Goal: Task Accomplishment & Management: Complete application form

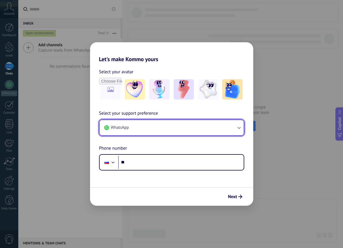
click at [187, 129] on button "WhatsApp" at bounding box center [172, 127] width 144 height 15
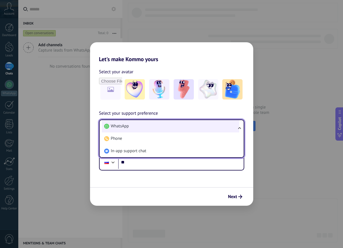
click at [187, 128] on li "WhatsApp" at bounding box center [170, 126] width 137 height 12
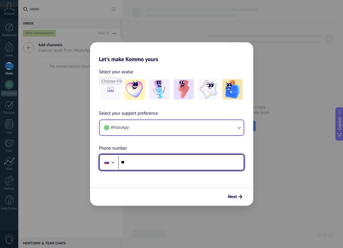
click at [183, 167] on input "**" at bounding box center [181, 162] width 126 height 13
type input "**********"
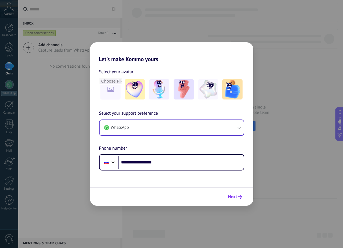
click at [236, 200] on button "Next" at bounding box center [234, 197] width 19 height 10
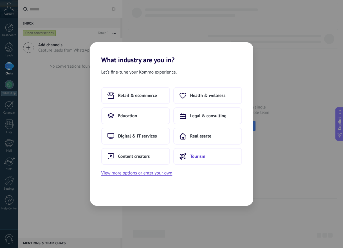
click at [211, 158] on button "Tourism" at bounding box center [207, 156] width 69 height 17
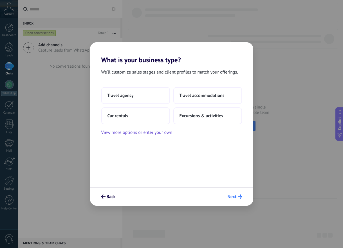
click at [229, 196] on span "Next" at bounding box center [231, 196] width 9 height 4
click at [242, 197] on button "Next" at bounding box center [235, 197] width 20 height 10
click at [235, 194] on span "Next" at bounding box center [231, 196] width 9 height 4
click at [64, 131] on div "What is your business type? We’ll customize sales stages and client profiles to…" at bounding box center [171, 124] width 343 height 248
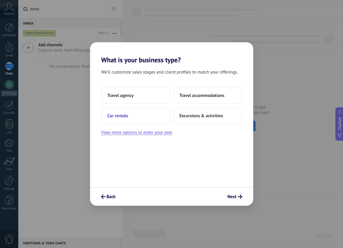
click at [131, 115] on button "Car rentals" at bounding box center [135, 115] width 69 height 17
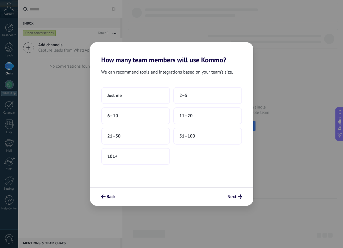
click at [143, 127] on div "Just me 2–5 6–10 11–20 21–50 51–100 101+" at bounding box center [171, 126] width 141 height 78
click at [143, 117] on button "6–10" at bounding box center [135, 115] width 69 height 17
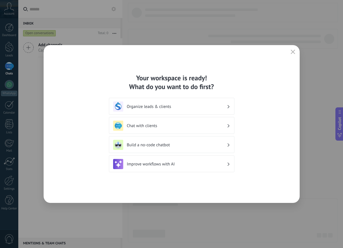
click at [190, 107] on h3 "Organize leads & clients" at bounding box center [177, 106] width 100 height 5
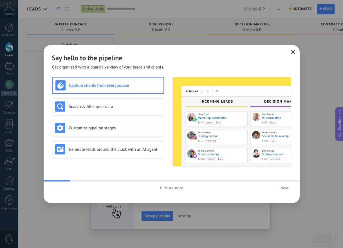
click at [294, 51] on icon "button" at bounding box center [293, 52] width 5 height 5
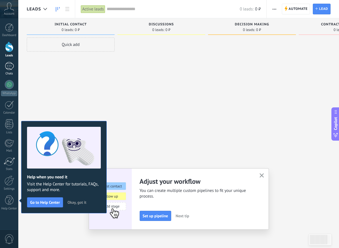
click at [8, 71] on link "Chats" at bounding box center [9, 69] width 18 height 14
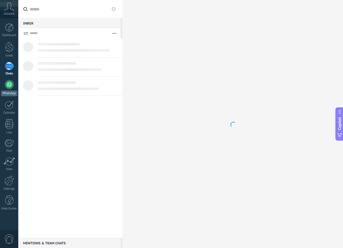
click at [11, 84] on div at bounding box center [9, 84] width 9 height 9
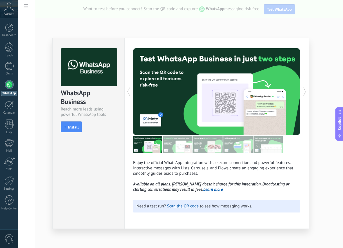
click at [314, 45] on div "WhatsApp Business Reach more leads using powerful WhatsApp tools install Instal…" at bounding box center [180, 124] width 325 height 248
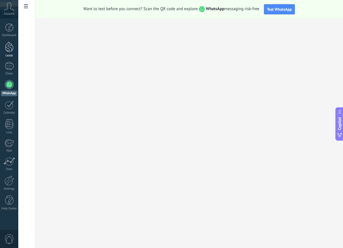
click at [11, 46] on div at bounding box center [9, 47] width 8 height 10
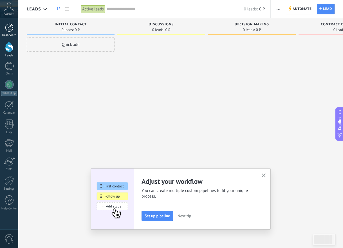
click at [10, 33] on link "Dashboard" at bounding box center [9, 30] width 18 height 14
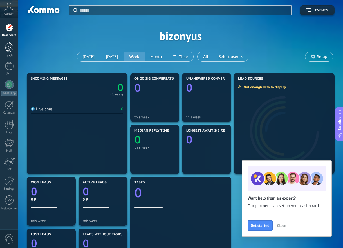
click at [8, 48] on div at bounding box center [9, 47] width 8 height 10
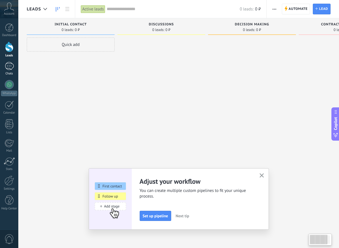
click at [12, 69] on div at bounding box center [9, 66] width 9 height 8
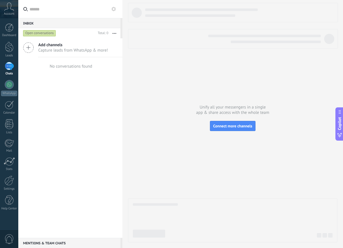
click at [31, 49] on icon at bounding box center [28, 47] width 11 height 11
click at [51, 48] on div "Inbox 0 Open conversations Total: 0 Mute Multiple actions Sort Newest Longest w…" at bounding box center [70, 124] width 104 height 248
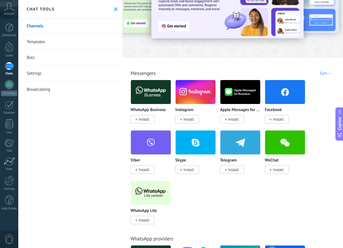
scroll to position [34, 0]
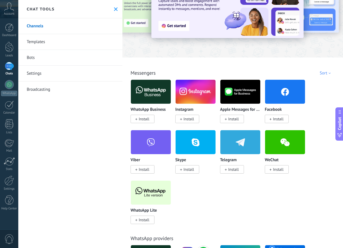
click at [145, 220] on span "Install" at bounding box center [144, 219] width 11 height 5
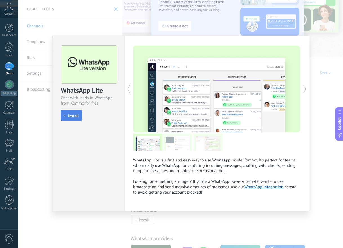
click at [77, 117] on span "Install" at bounding box center [73, 116] width 11 height 4
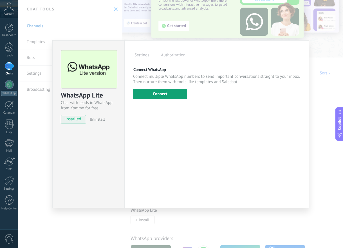
click at [164, 96] on button "Connect" at bounding box center [160, 94] width 54 height 10
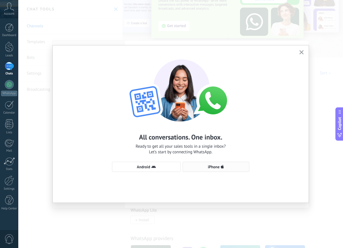
click at [196, 167] on span "iPhone" at bounding box center [216, 166] width 61 height 5
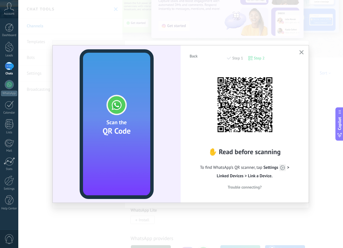
click at [301, 50] on button "button" at bounding box center [301, 53] width 7 height 8
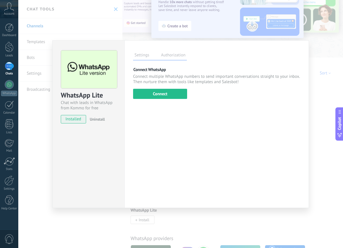
click at [178, 57] on label "Authorization" at bounding box center [173, 56] width 27 height 8
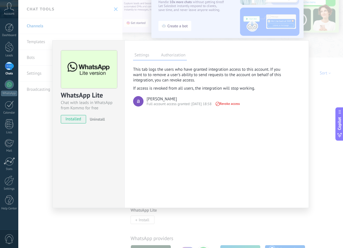
click at [140, 54] on label "Settings" at bounding box center [141, 56] width 17 height 8
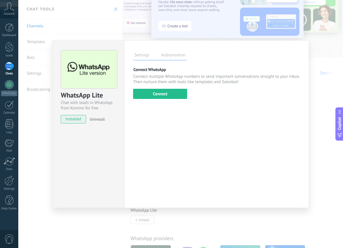
click at [324, 72] on div "WhatsApp Lite Chat with leads in WhatsApp from Kommo for free installed Uninsta…" at bounding box center [180, 124] width 325 height 248
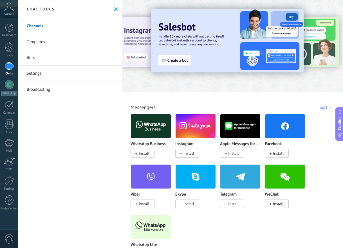
scroll to position [0, 1]
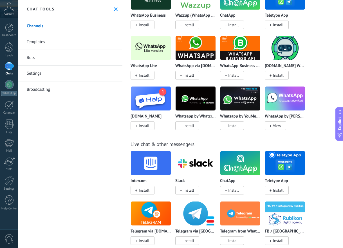
scroll to position [294, 1]
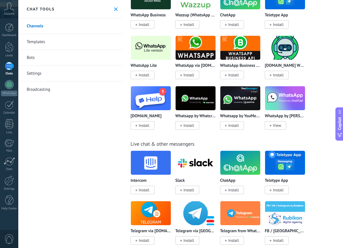
click at [235, 126] on span "Install" at bounding box center [233, 125] width 11 height 5
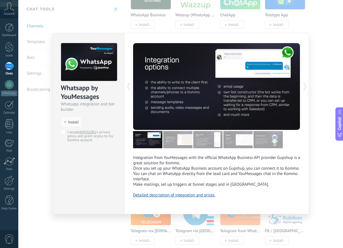
click at [322, 69] on div "Whatsapp by YouMessages Whatsapp integration and bot builder install Install I …" at bounding box center [180, 124] width 325 height 248
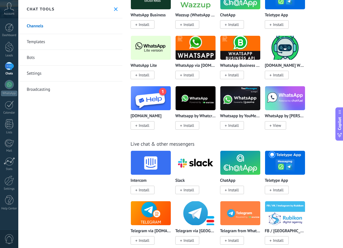
click at [188, 105] on img at bounding box center [196, 97] width 40 height 27
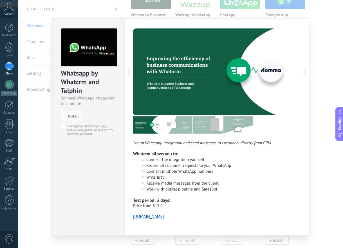
click at [323, 69] on div "Whatsapp by Whatcrm and Telphin Connect WhatsApp integration in a minute instal…" at bounding box center [180, 124] width 325 height 248
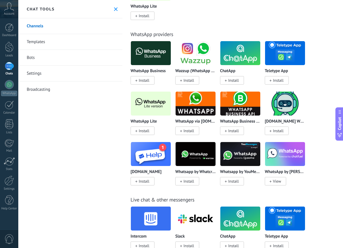
scroll to position [231, 1]
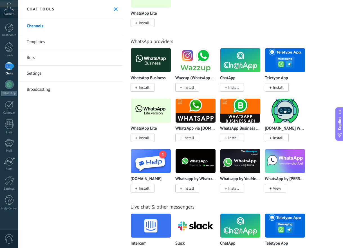
click at [162, 110] on img at bounding box center [151, 110] width 40 height 27
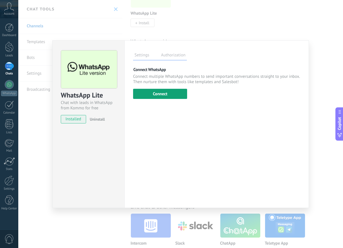
click at [164, 95] on button "Connect" at bounding box center [160, 94] width 54 height 10
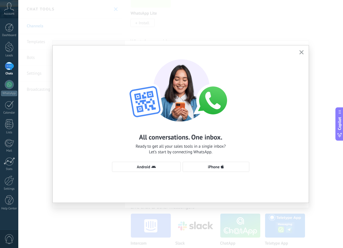
click at [302, 53] on use "button" at bounding box center [301, 52] width 4 height 4
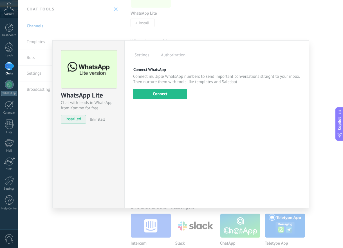
click at [27, 97] on div "WhatsApp Lite Chat with leads in WhatsApp from Kommo for free installed Uninsta…" at bounding box center [180, 124] width 325 height 248
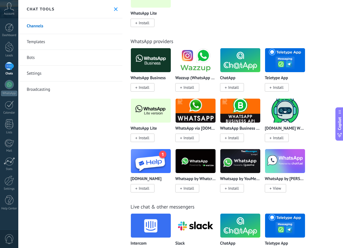
click at [115, 12] on div "Chat tools" at bounding box center [70, 9] width 104 height 18
click at [114, 9] on use at bounding box center [116, 9] width 4 height 4
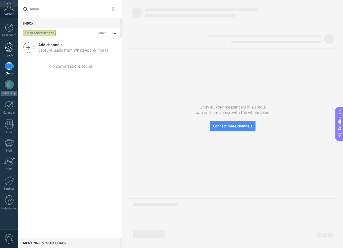
click at [8, 51] on div at bounding box center [9, 47] width 8 height 10
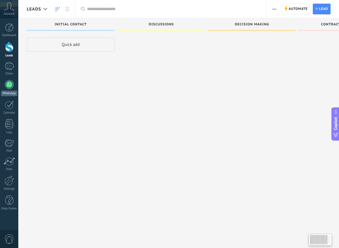
click at [13, 84] on div at bounding box center [9, 84] width 9 height 9
